Goal: Task Accomplishment & Management: Use online tool/utility

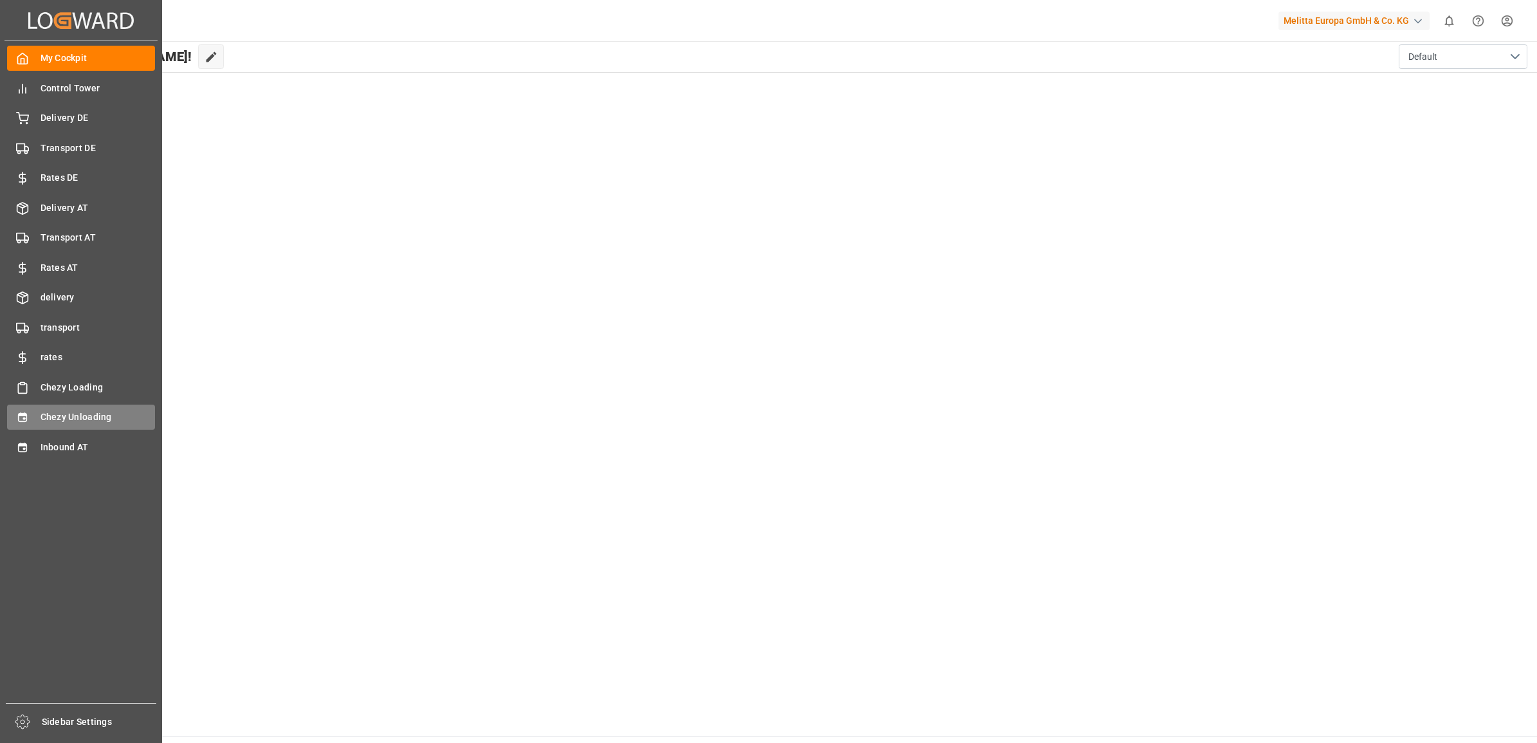
click at [57, 413] on span "Chezy Unloading" at bounding box center [98, 417] width 115 height 14
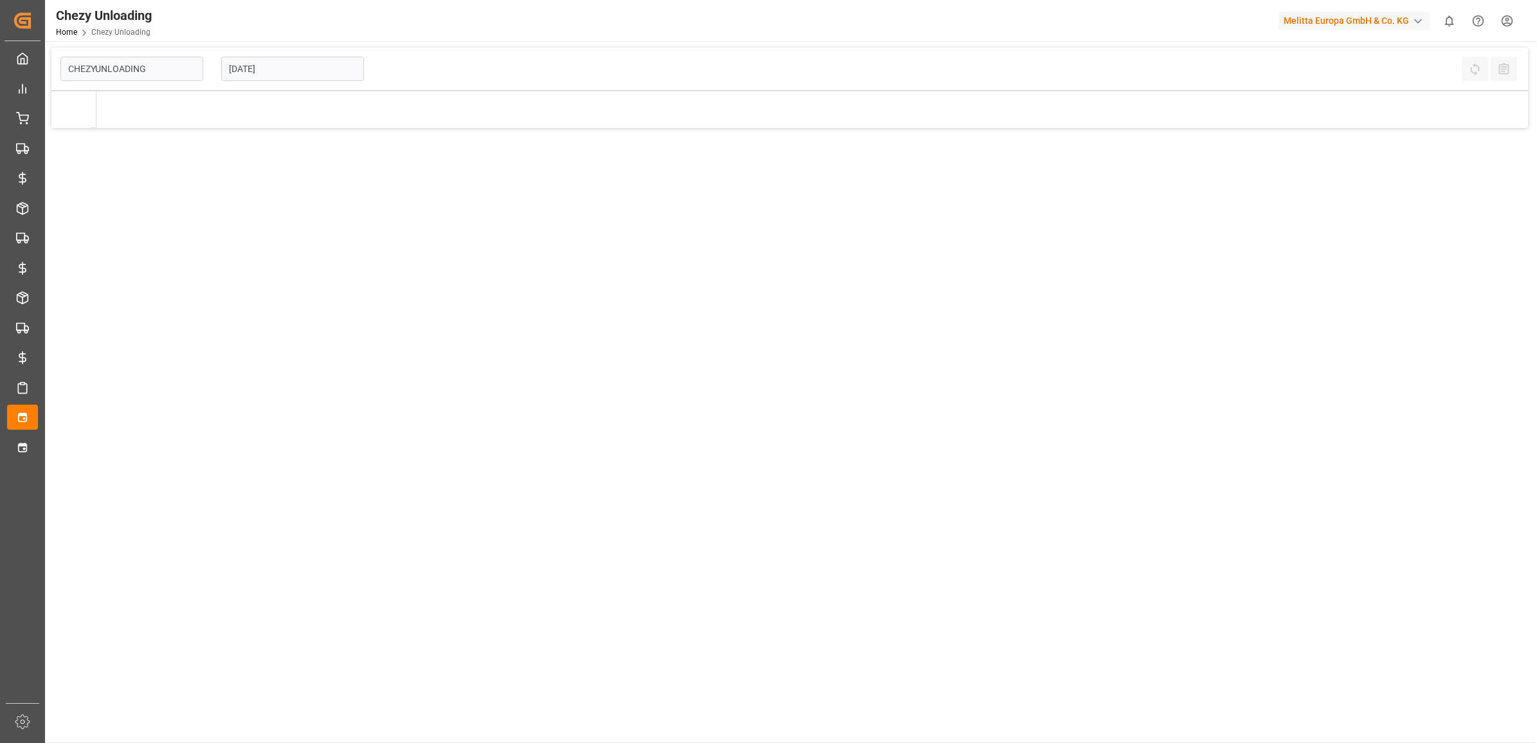
type input "Chezy Unloading"
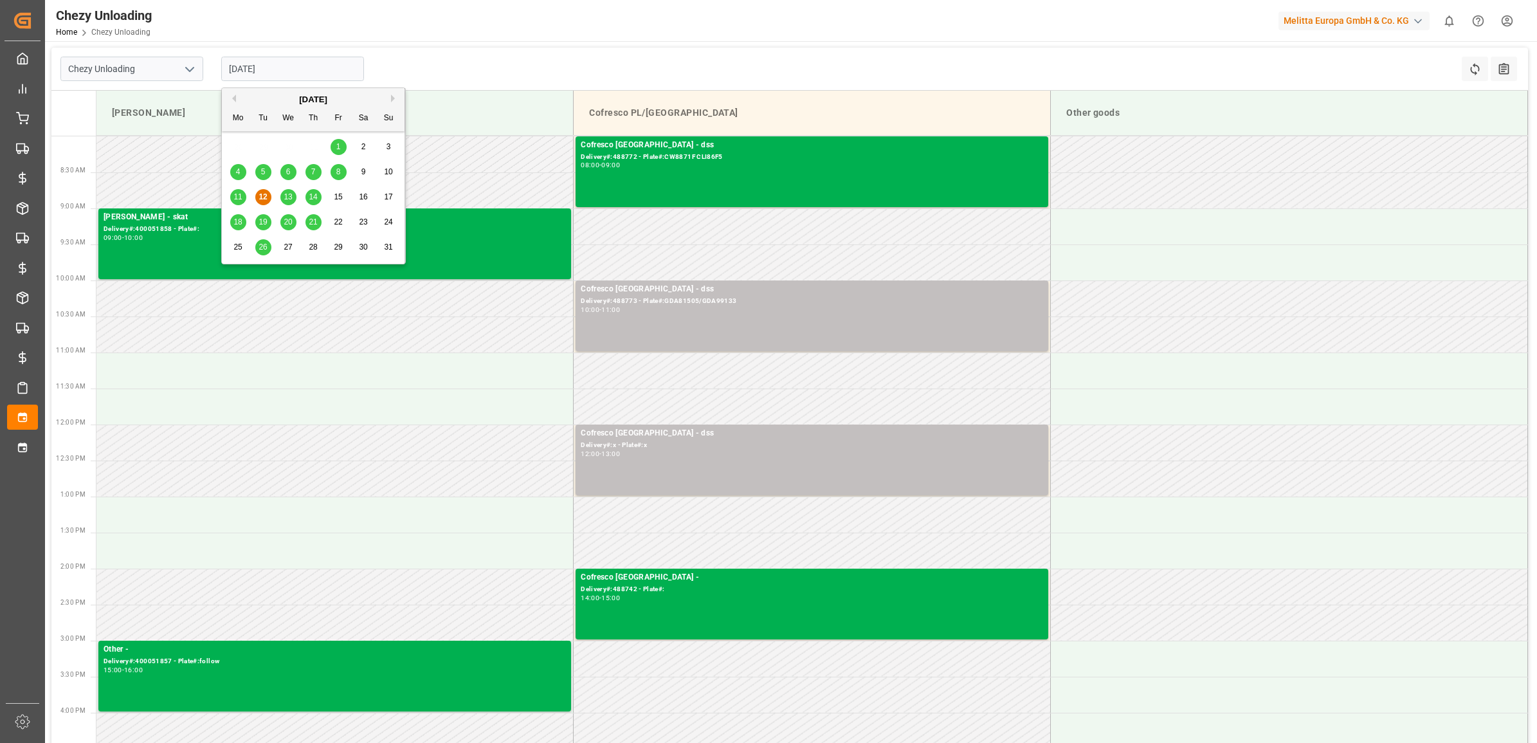
click at [315, 73] on input "[DATE]" at bounding box center [292, 69] width 143 height 24
click at [302, 201] on div "11 12 13 14 15 16 17" at bounding box center [314, 197] width 176 height 25
click at [307, 201] on div "14" at bounding box center [313, 197] width 16 height 15
type input "[DATE]"
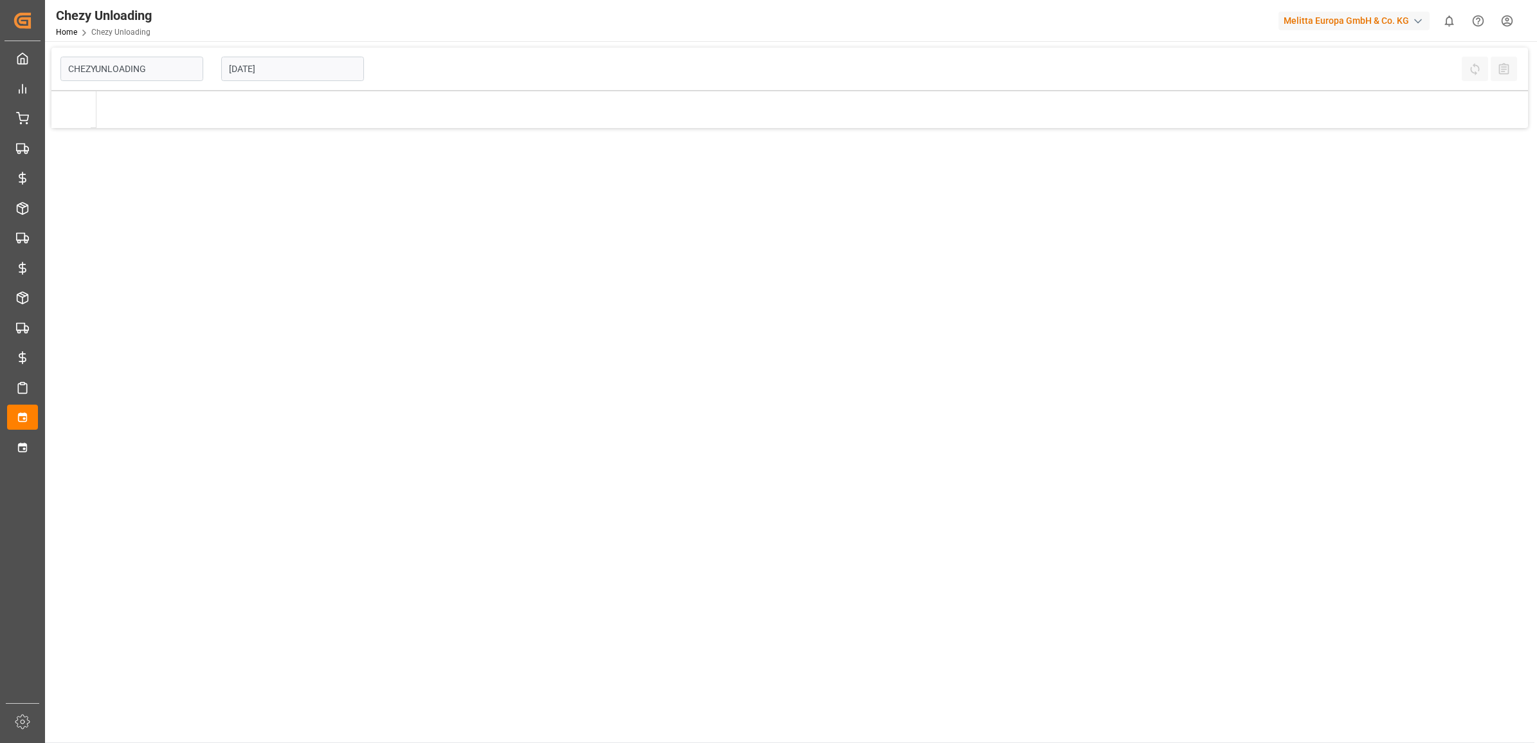
type input "Chezy Unloading"
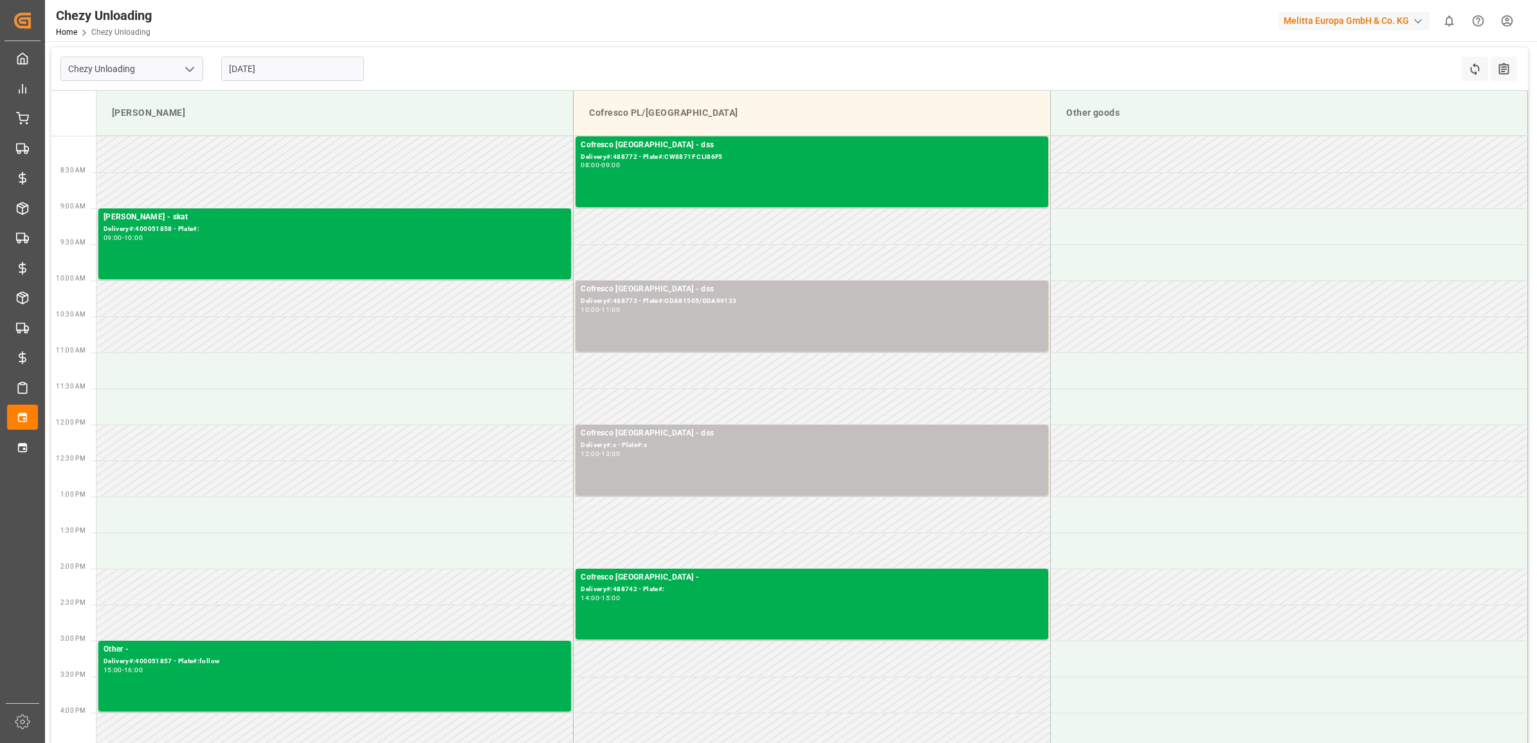
click at [335, 69] on input "[DATE]" at bounding box center [292, 69] width 143 height 24
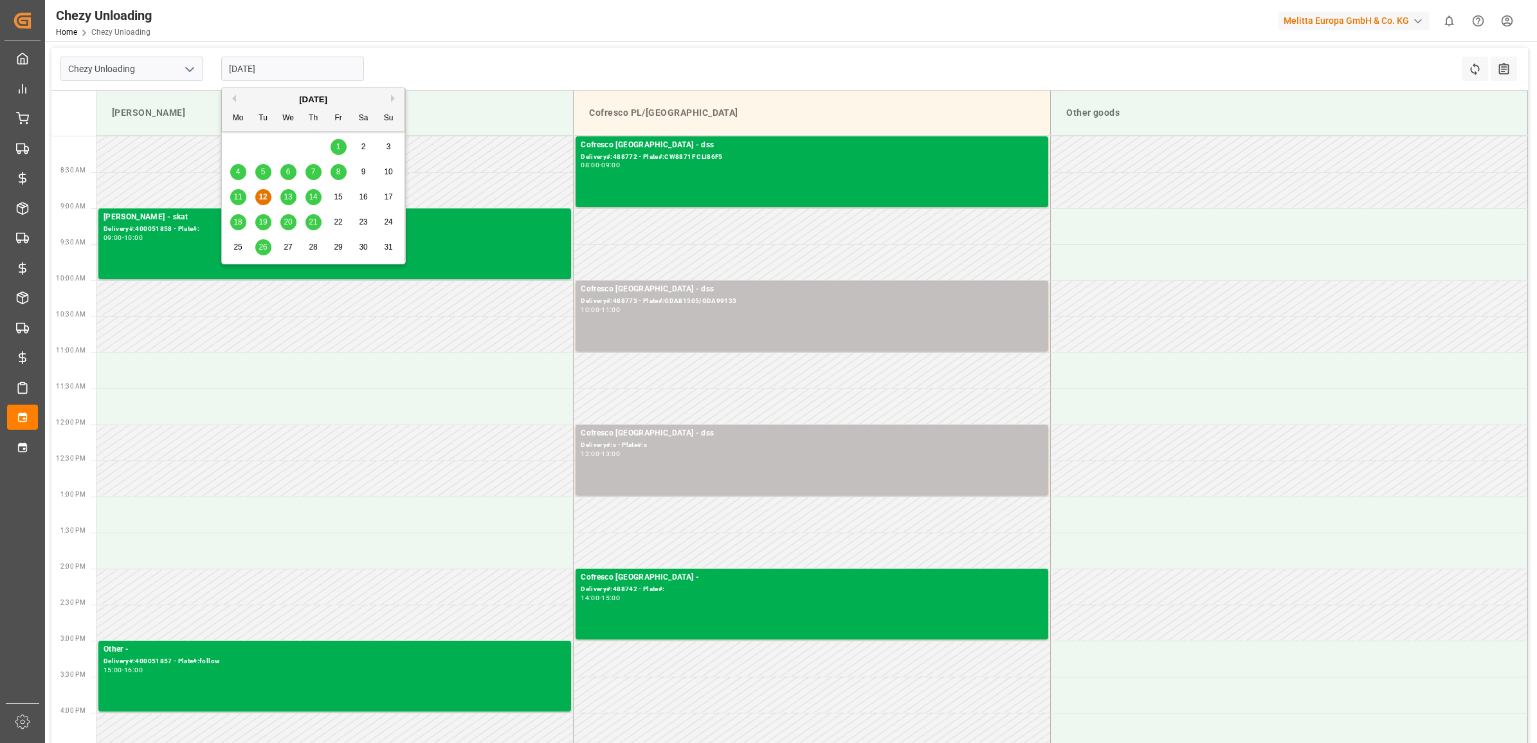
click at [305, 201] on div "14" at bounding box center [313, 197] width 16 height 15
type input "[DATE]"
